Goal: Transaction & Acquisition: Book appointment/travel/reservation

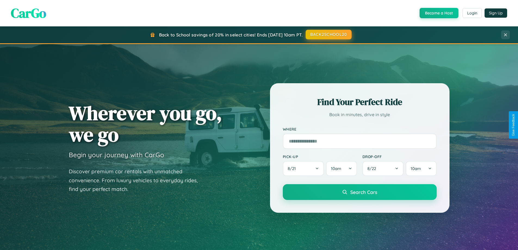
click at [328, 35] on button "BACK2SCHOOL20" at bounding box center [329, 35] width 46 height 10
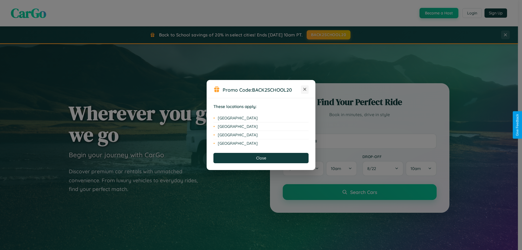
click at [305, 89] on icon at bounding box center [304, 89] width 3 height 3
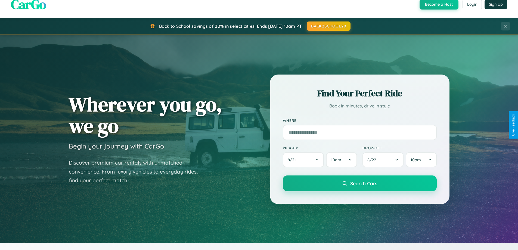
scroll to position [16, 0]
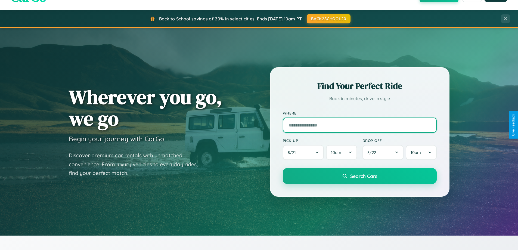
click at [359, 125] on input "text" at bounding box center [360, 124] width 154 height 15
type input "**********"
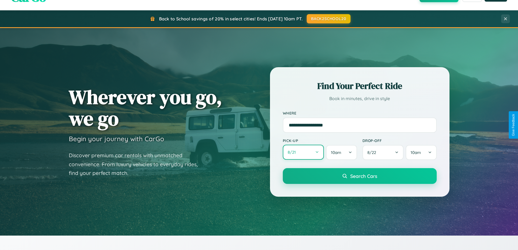
click at [303, 152] on button "8 / 21" at bounding box center [303, 152] width 41 height 15
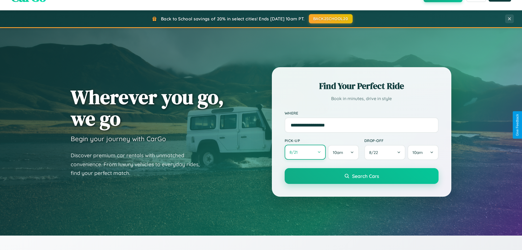
select select "*"
select select "****"
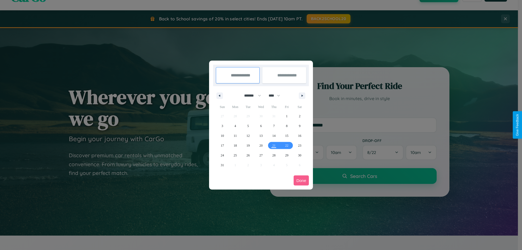
drag, startPoint x: 250, startPoint y: 95, endPoint x: 261, endPoint y: 109, distance: 17.4
click at [250, 95] on select "******* ******** ***** ***** *** **** **** ****** ********* ******* ******** **…" at bounding box center [251, 95] width 23 height 9
select select "**"
click at [222, 155] on span "23" at bounding box center [222, 155] width 3 height 10
type input "**********"
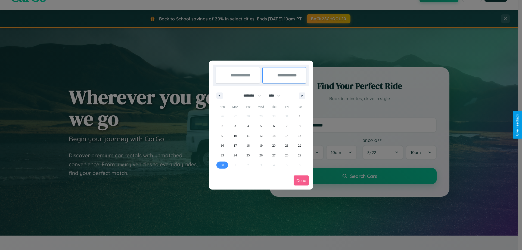
click at [222, 165] on span "30" at bounding box center [222, 165] width 3 height 10
type input "**********"
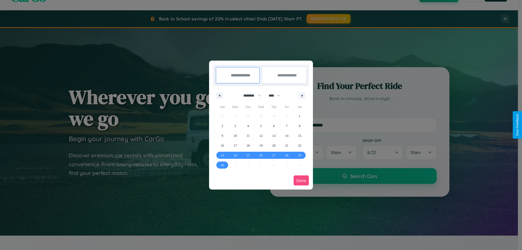
click at [301, 180] on button "Done" at bounding box center [301, 180] width 15 height 10
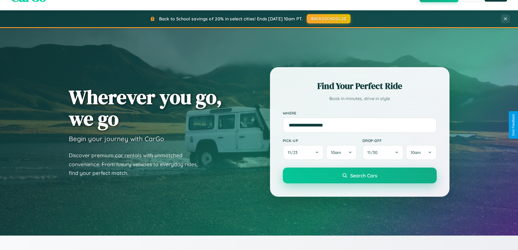
click at [359, 175] on span "Search Cars" at bounding box center [363, 175] width 27 height 6
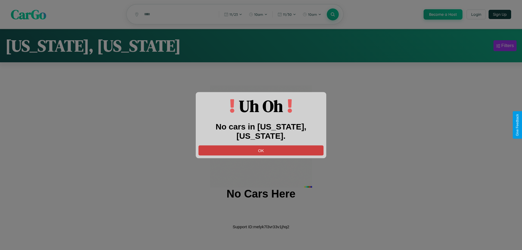
click at [261, 145] on button "OK" at bounding box center [260, 150] width 125 height 10
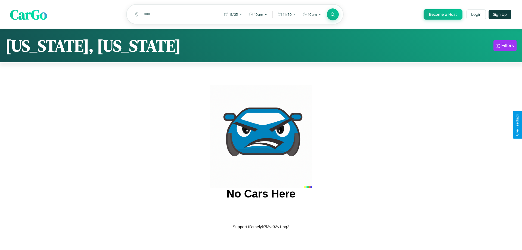
click at [29, 15] on span "CarGo" at bounding box center [28, 14] width 37 height 19
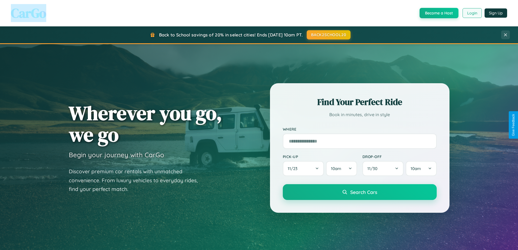
click at [472, 13] on button "Login" at bounding box center [471, 13] width 19 height 10
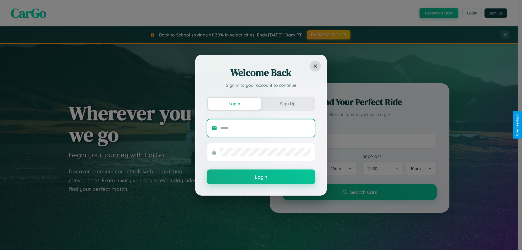
click at [265, 128] on input "text" at bounding box center [265, 128] width 90 height 9
type input "**********"
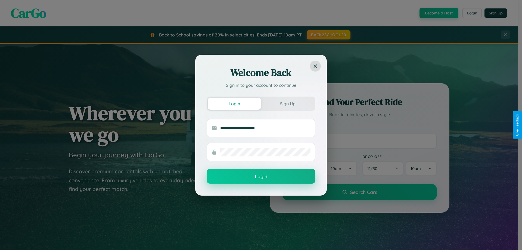
click at [261, 176] on button "Login" at bounding box center [261, 176] width 109 height 15
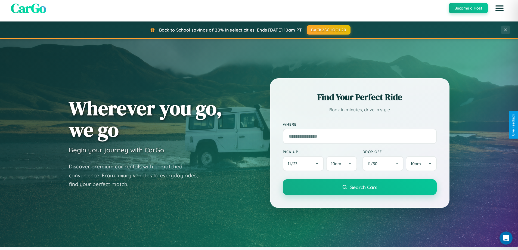
scroll to position [374, 0]
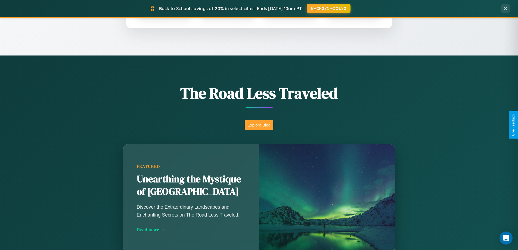
click at [259, 125] on button "Explore Blog" at bounding box center [259, 125] width 29 height 10
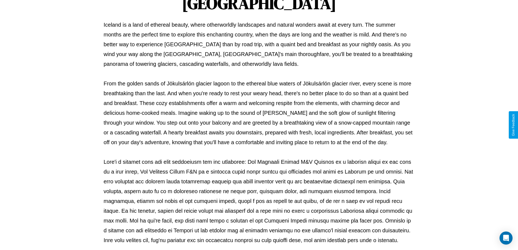
scroll to position [176, 0]
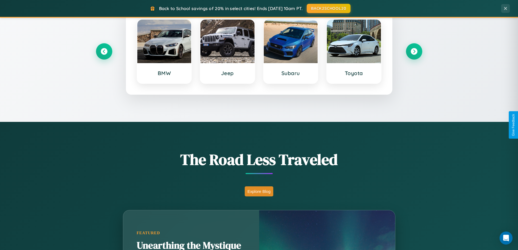
scroll to position [234, 0]
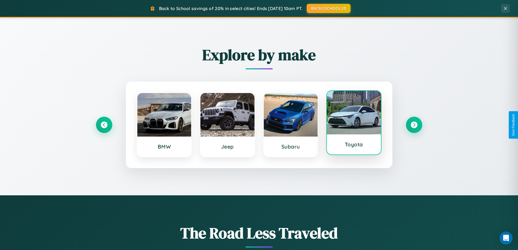
click at [354, 123] on div at bounding box center [354, 112] width 54 height 43
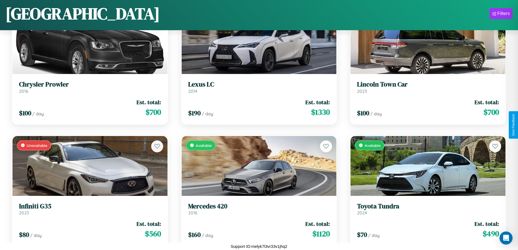
scroll to position [1294, 0]
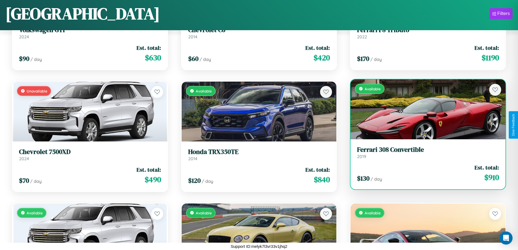
click at [424, 152] on h3 "Ferrari 308 Convertible" at bounding box center [428, 150] width 142 height 8
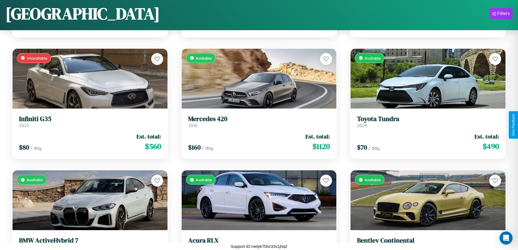
scroll to position [563, 0]
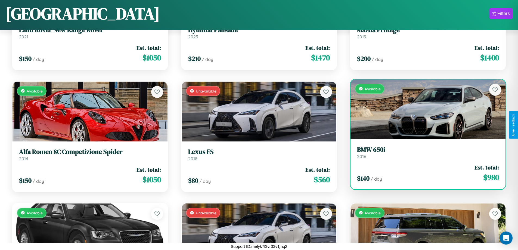
click at [424, 154] on link "BMW 650i 2016" at bounding box center [428, 152] width 142 height 13
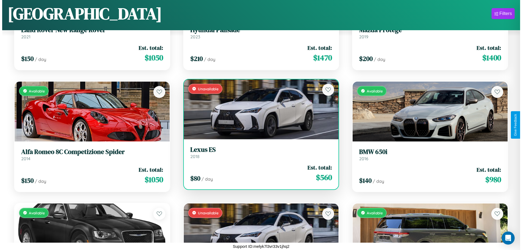
scroll to position [0, 0]
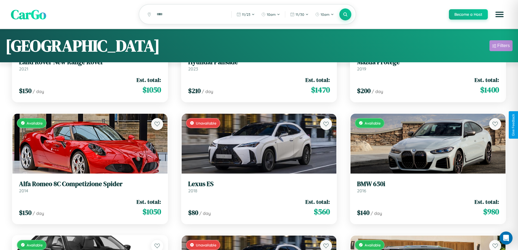
click at [501, 46] on div "Filters" at bounding box center [503, 45] width 13 height 5
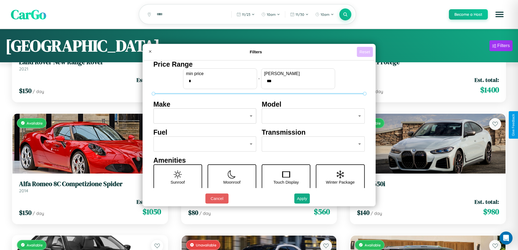
click at [365, 52] on button "Reset" at bounding box center [365, 52] width 16 height 10
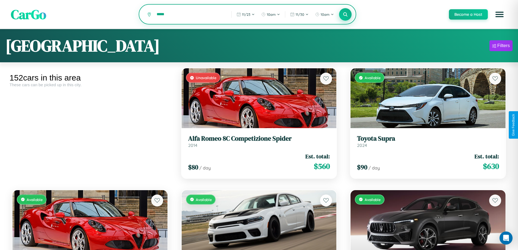
type input "*****"
click at [345, 15] on icon at bounding box center [345, 14] width 5 height 5
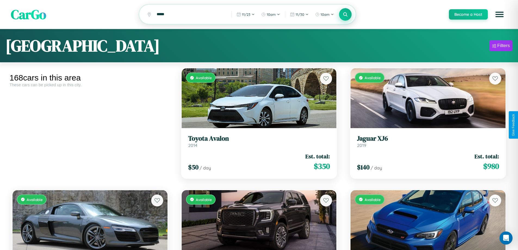
scroll to position [3403, 0]
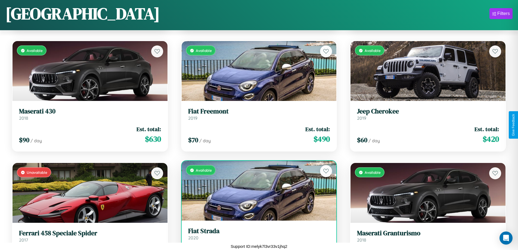
click at [257, 235] on h3 "Fiat Strada" at bounding box center [259, 231] width 142 height 8
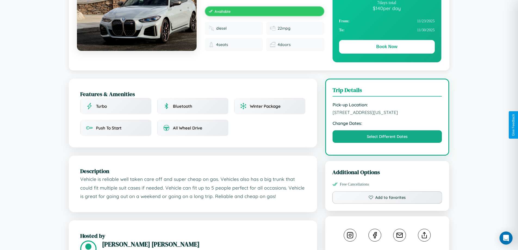
scroll to position [179, 0]
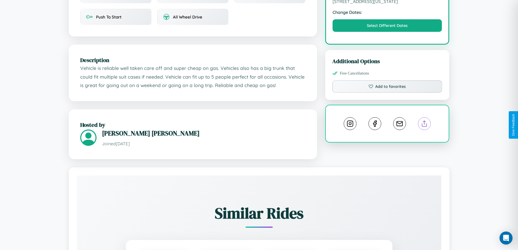
click at [424, 124] on line at bounding box center [424, 123] width 0 height 4
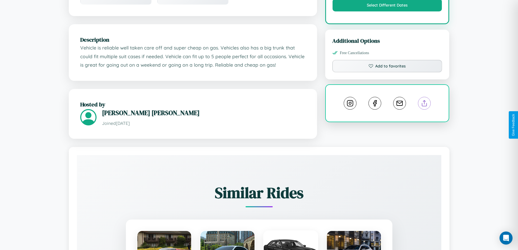
scroll to position [312, 0]
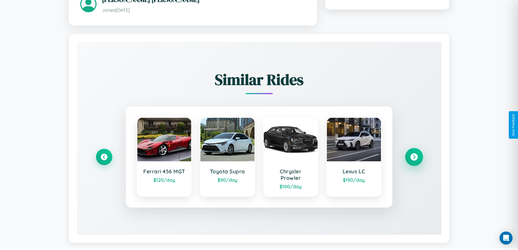
click at [414, 154] on icon at bounding box center [413, 156] width 7 height 7
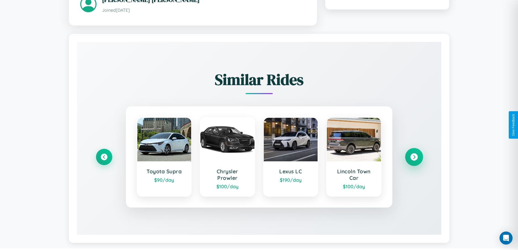
click at [414, 157] on icon at bounding box center [413, 156] width 7 height 7
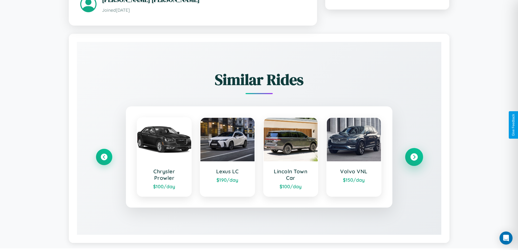
click at [414, 157] on icon at bounding box center [413, 156] width 7 height 7
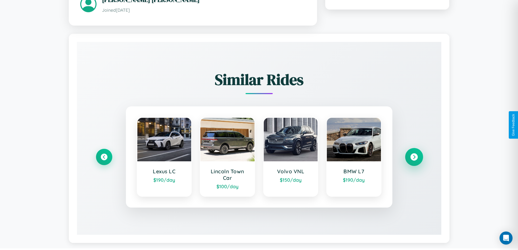
click at [414, 157] on icon at bounding box center [413, 156] width 7 height 7
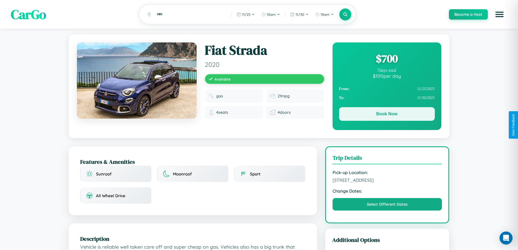
click at [387, 115] on button "Book Now" at bounding box center [387, 114] width 96 height 14
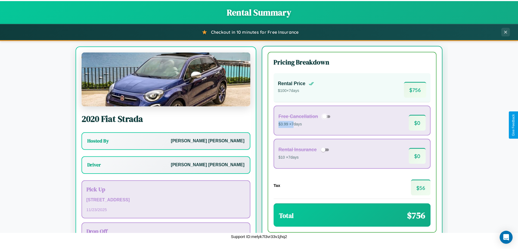
scroll to position [25, 0]
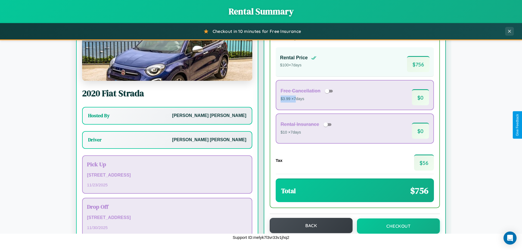
click at [309, 225] on button "Back" at bounding box center [311, 225] width 83 height 15
